Goal: Task Accomplishment & Management: Manage account settings

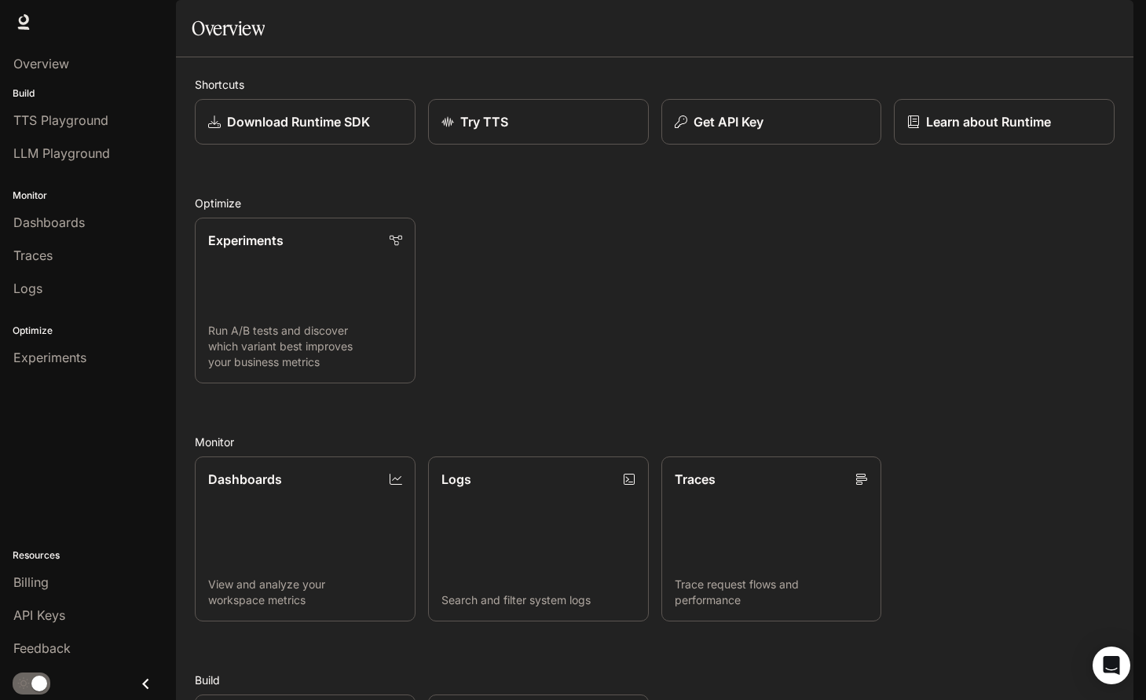
click at [1115, 35] on button "button" at bounding box center [1111, 21] width 31 height 31
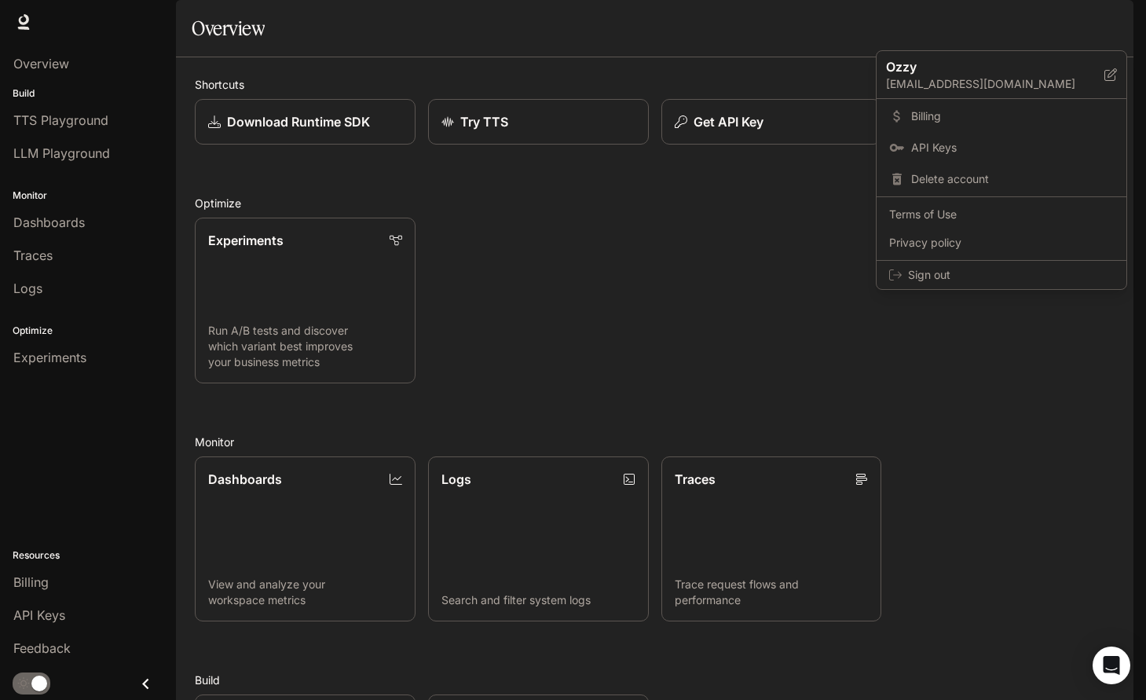
click at [763, 265] on div at bounding box center [573, 350] width 1146 height 700
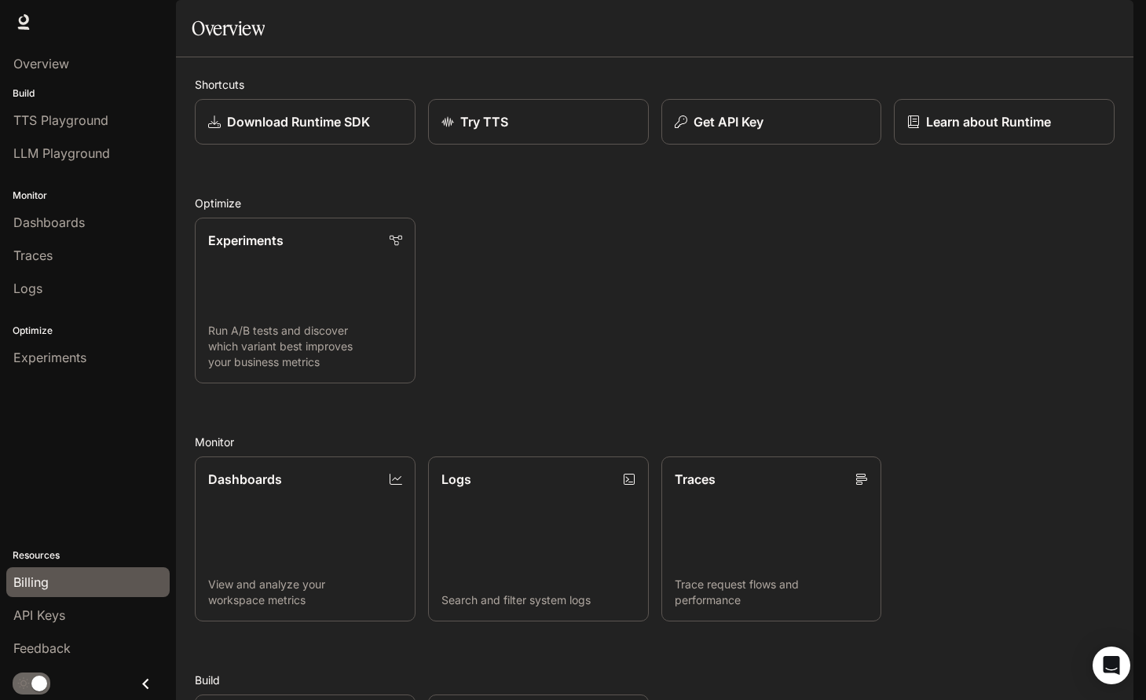
click at [38, 580] on span "Billing" at bounding box center [30, 582] width 35 height 19
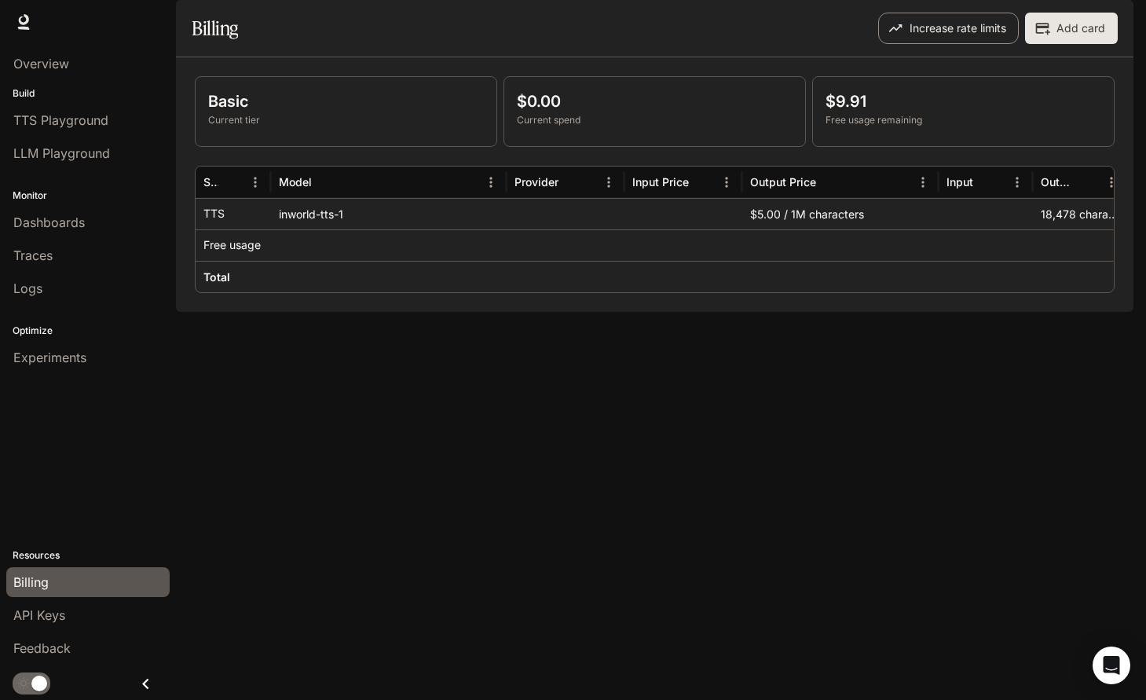
click at [984, 44] on button "Increase rate limits" at bounding box center [948, 28] width 141 height 31
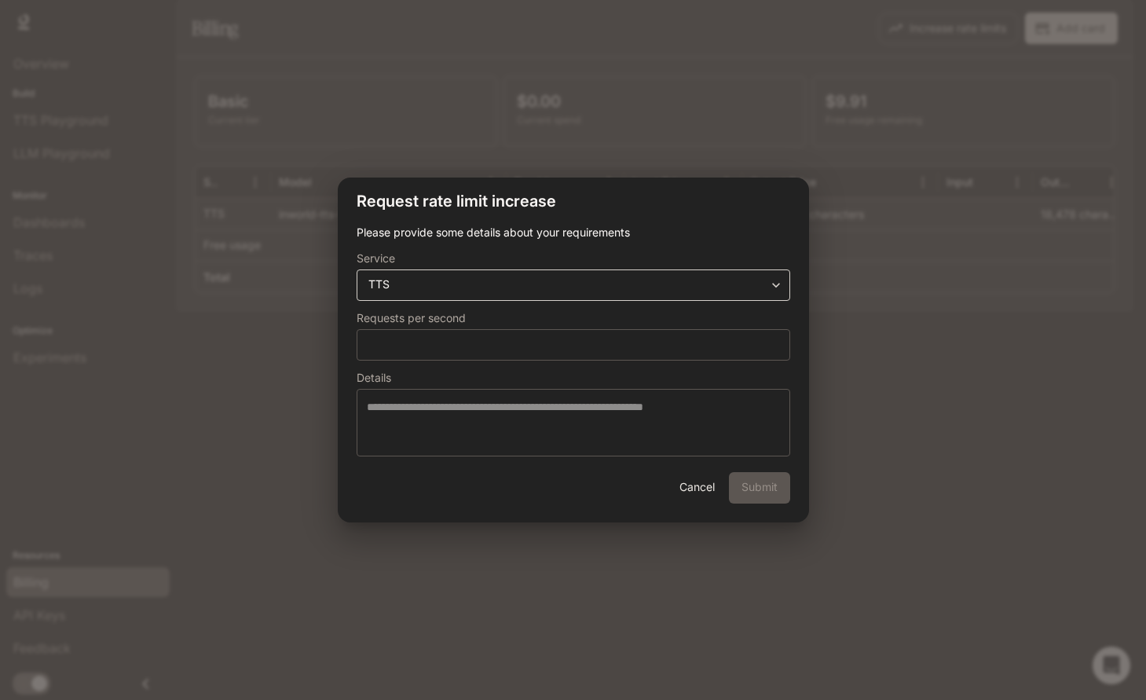
click at [591, 292] on div "**********" at bounding box center [574, 284] width 434 height 31
click at [604, 285] on body "**********" at bounding box center [573, 350] width 1146 height 700
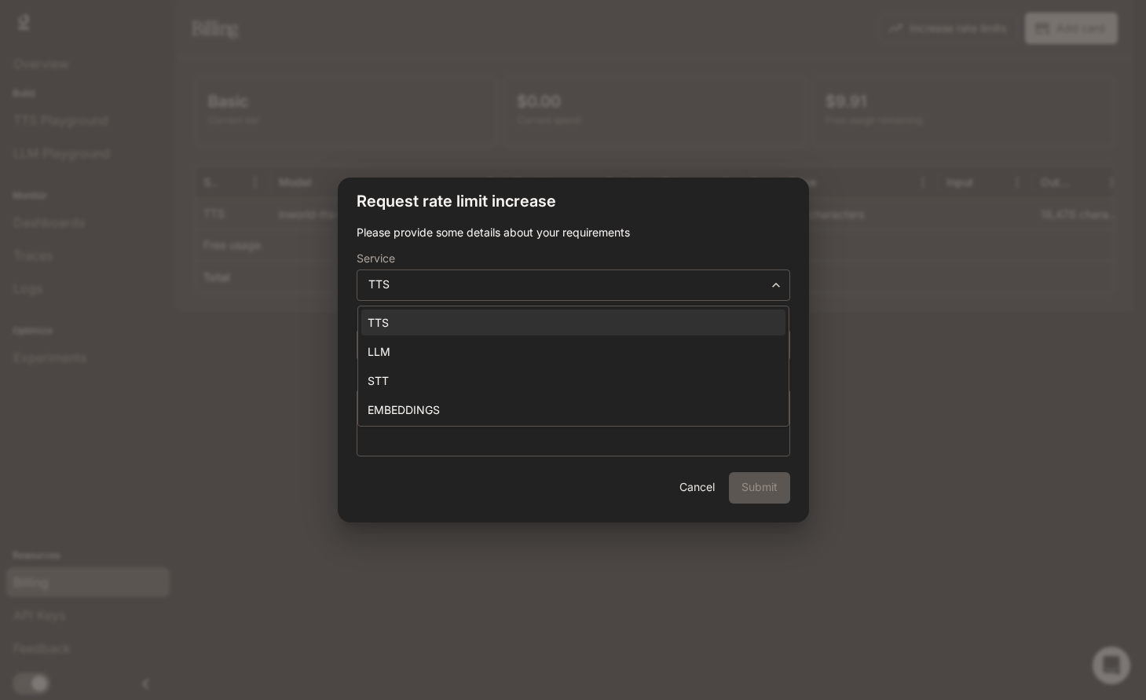
click at [921, 314] on div at bounding box center [573, 350] width 1146 height 700
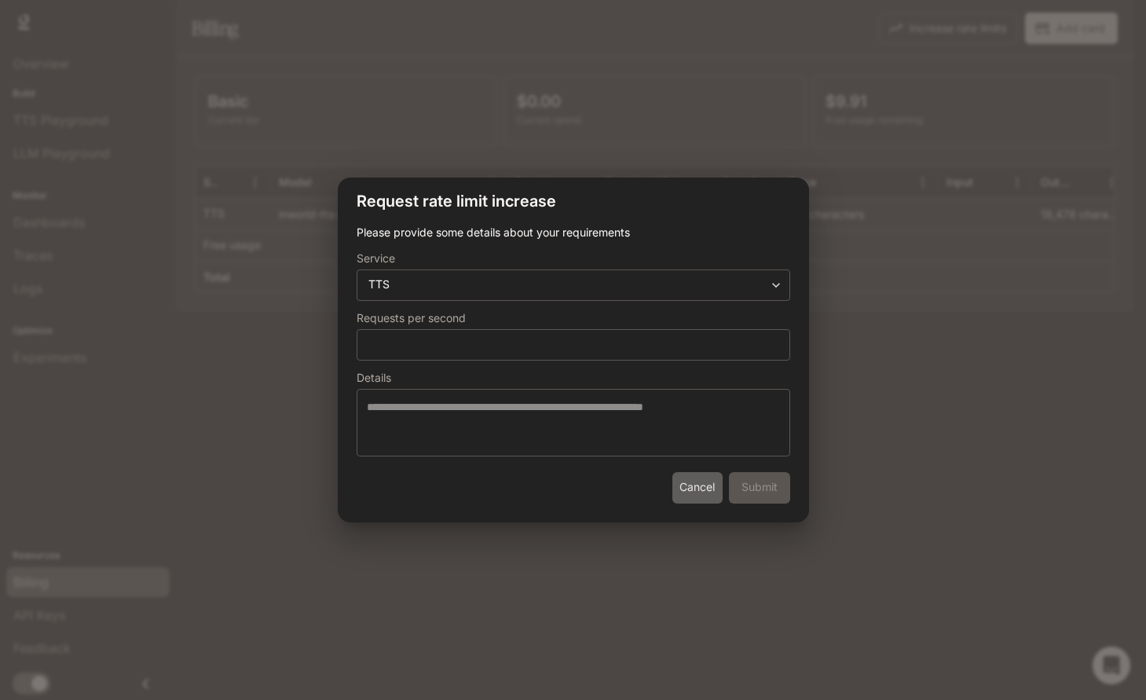
click at [700, 493] on button "Cancel" at bounding box center [697, 487] width 50 height 31
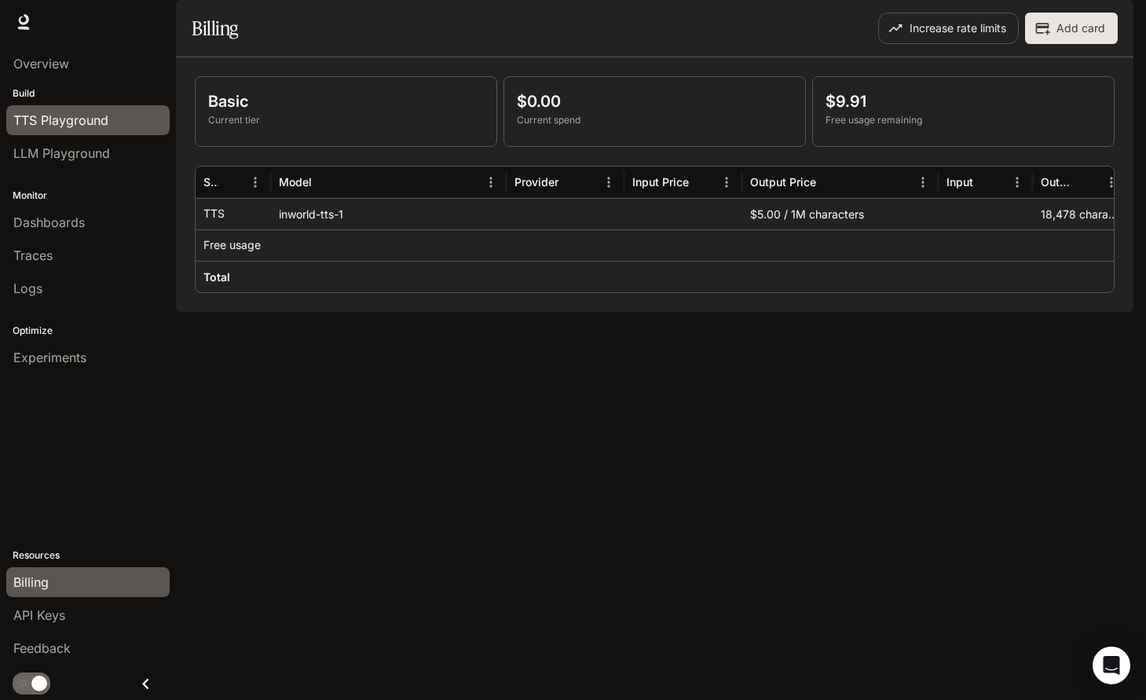
click at [68, 125] on span "TTS Playground" at bounding box center [60, 120] width 95 height 19
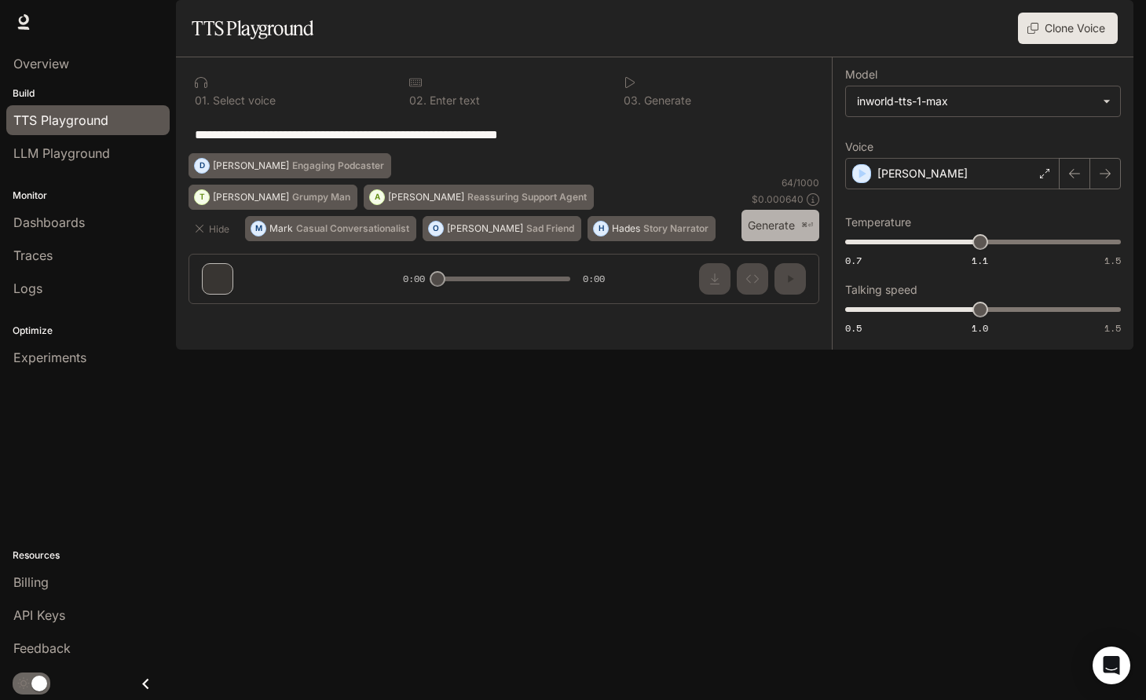
click at [795, 242] on button "Generate ⌘⏎" at bounding box center [780, 226] width 78 height 32
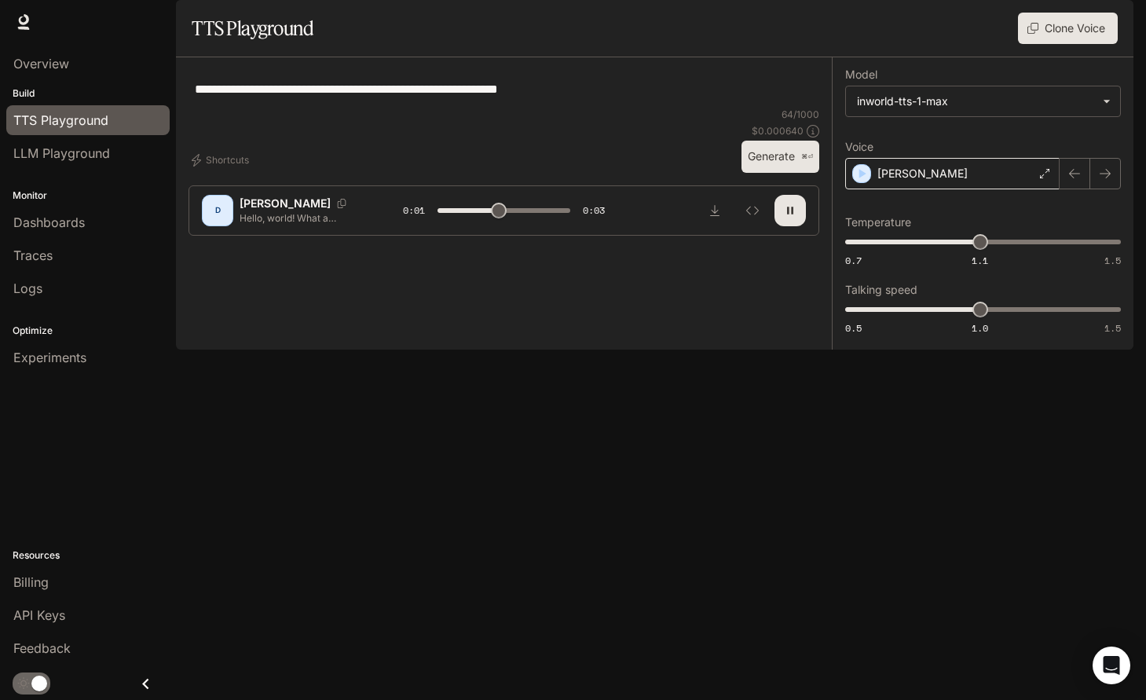
click at [957, 189] on div "[PERSON_NAME]" at bounding box center [952, 173] width 214 height 31
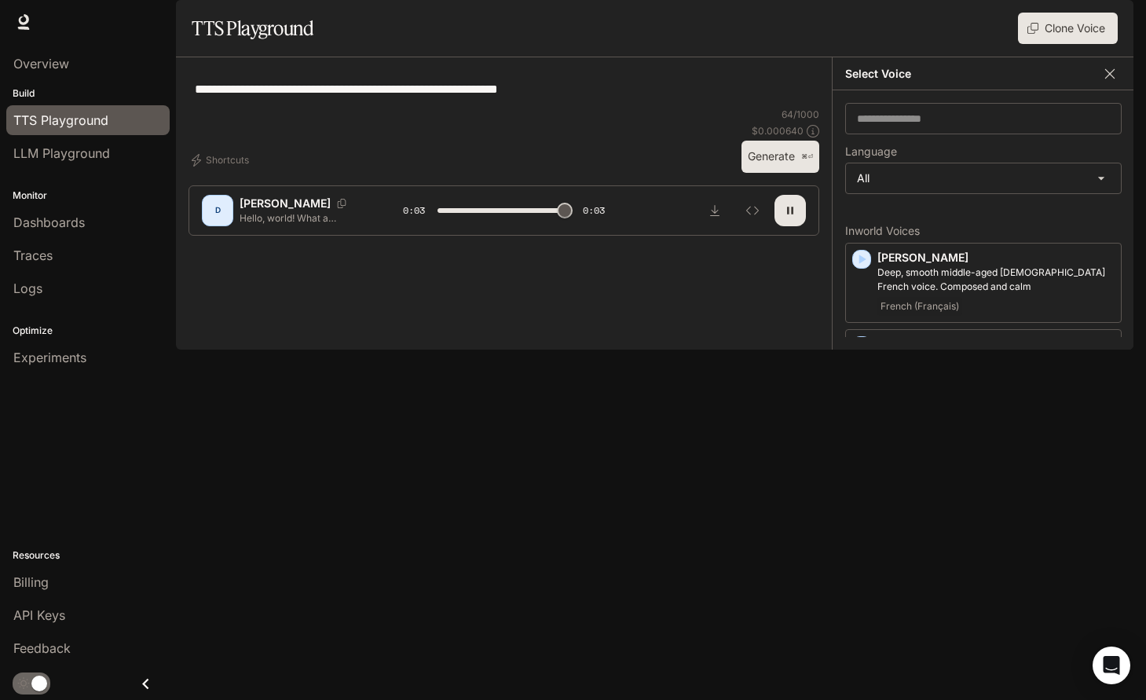
type input "*"
click at [1111, 82] on icon "button" at bounding box center [1110, 74] width 16 height 16
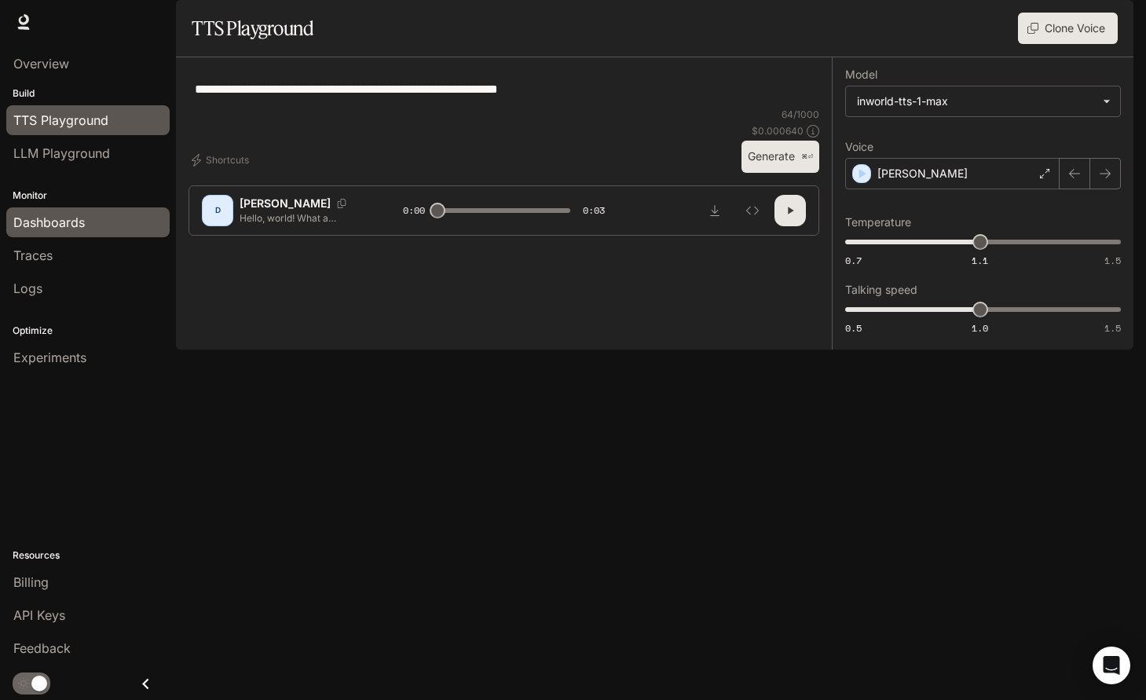
click at [74, 229] on span "Dashboards" at bounding box center [48, 222] width 71 height 19
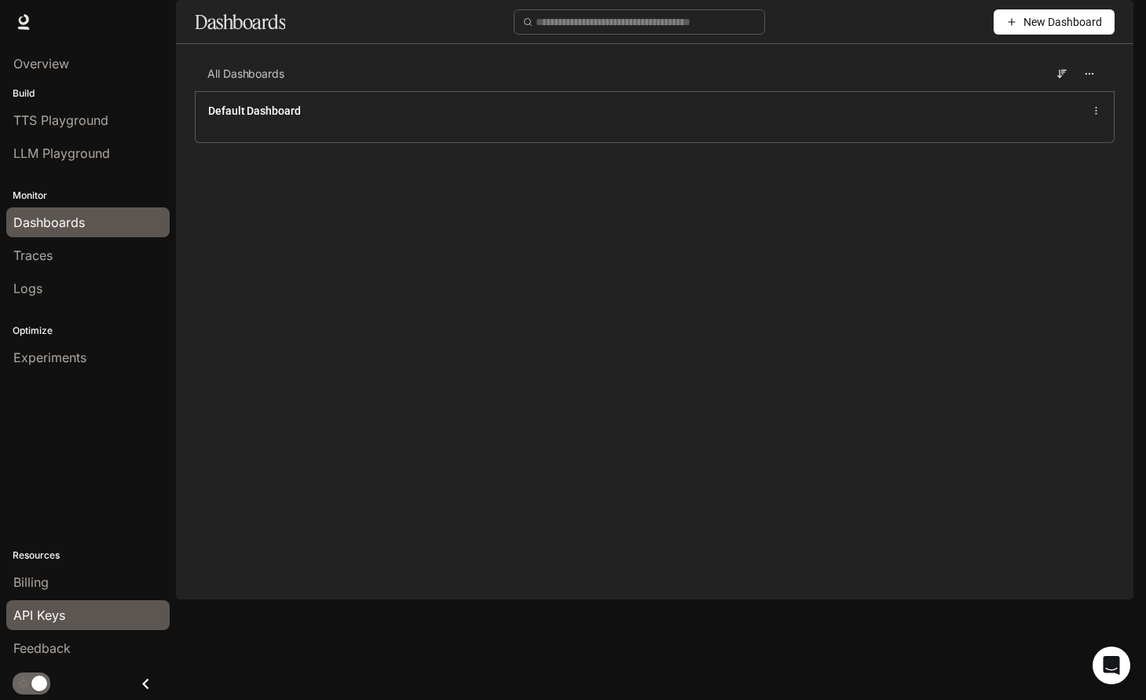
click at [39, 620] on span "API Keys" at bounding box center [39, 615] width 52 height 19
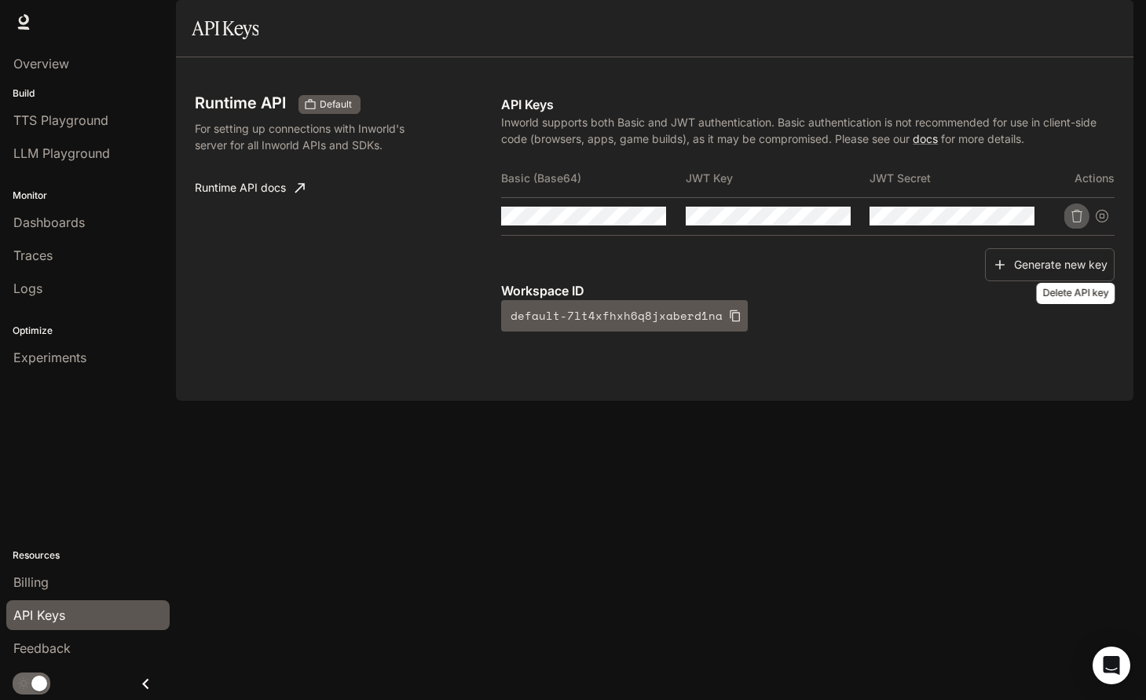
click at [1080, 222] on icon "Delete API key" at bounding box center [1077, 216] width 13 height 13
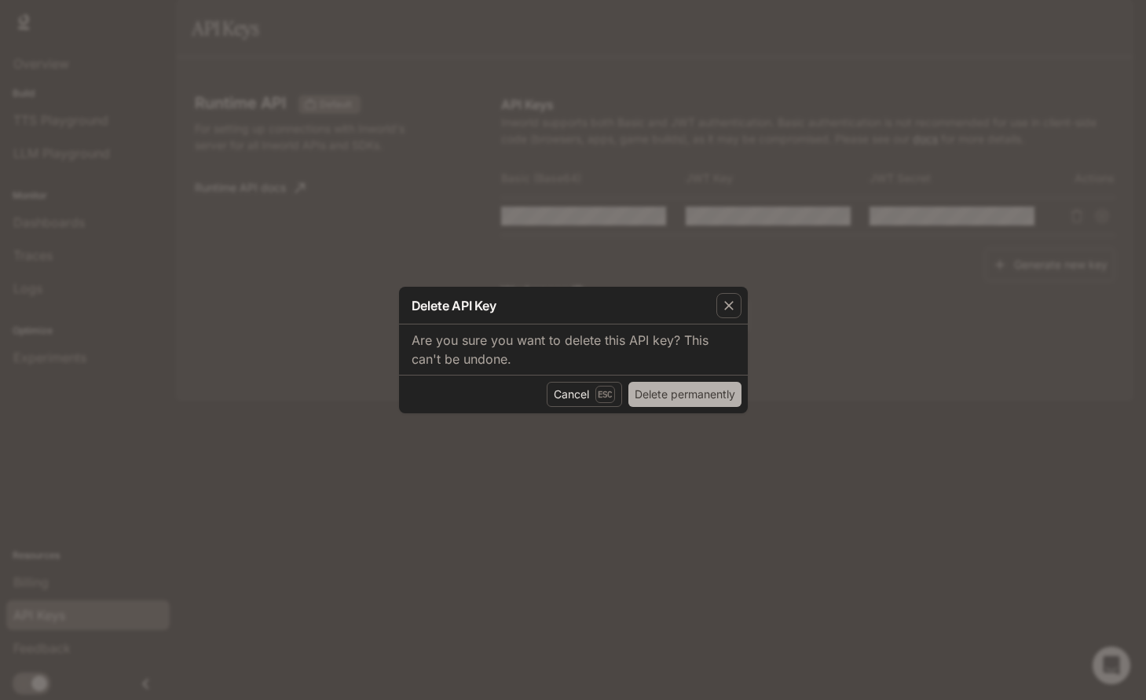
click at [654, 401] on button "Delete permanently" at bounding box center [684, 394] width 113 height 25
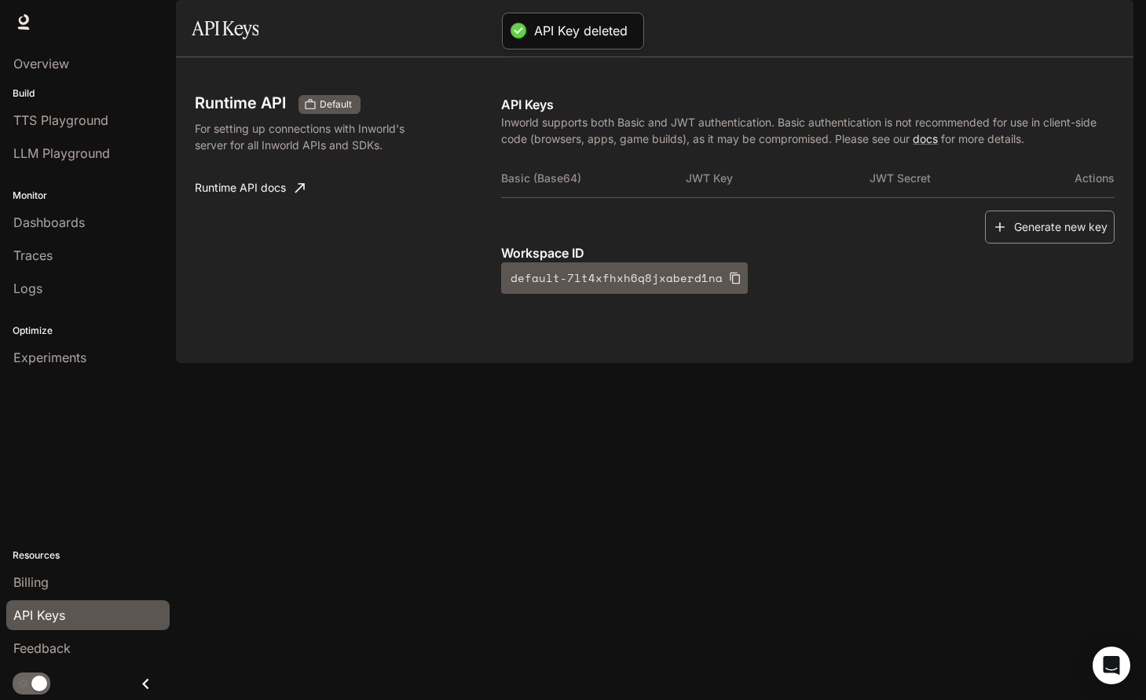
click at [1043, 244] on button "Generate new key" at bounding box center [1050, 227] width 130 height 34
